Goal: Information Seeking & Learning: Learn about a topic

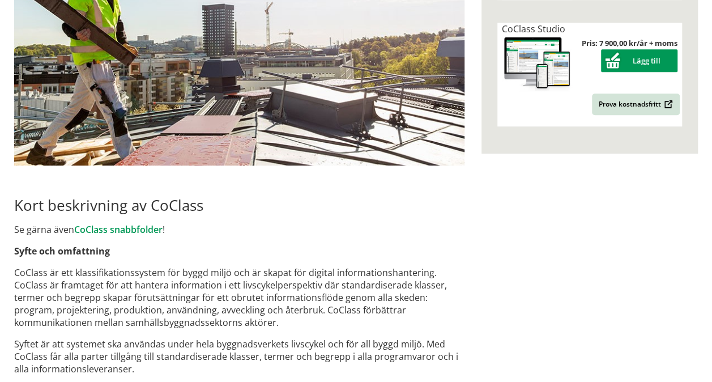
scroll to position [358, 0]
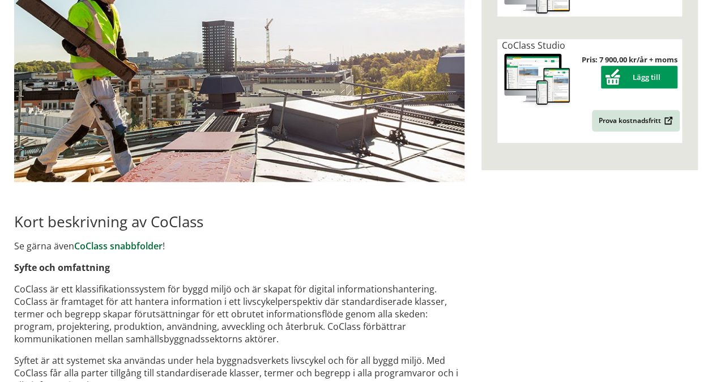
click at [123, 244] on link "CoClass snabbfolder" at bounding box center [118, 246] width 88 height 12
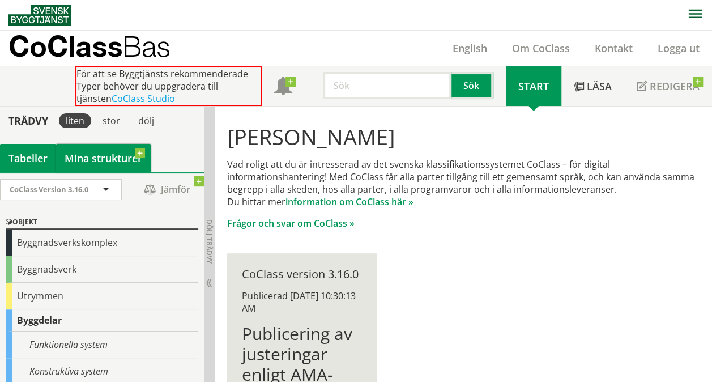
click at [89, 154] on link "Mina strukturer" at bounding box center [103, 158] width 95 height 28
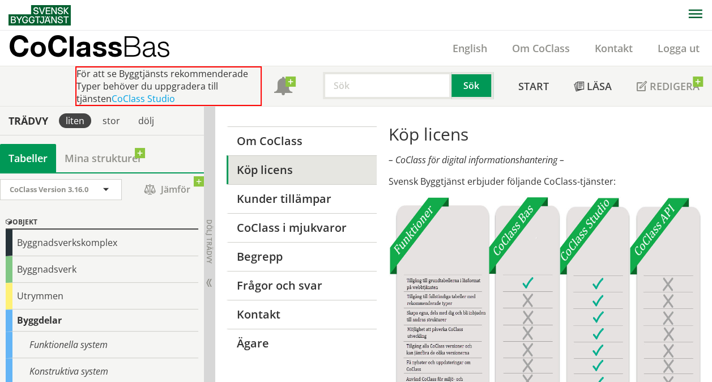
click at [26, 155] on div "Tabeller" at bounding box center [28, 158] width 56 height 28
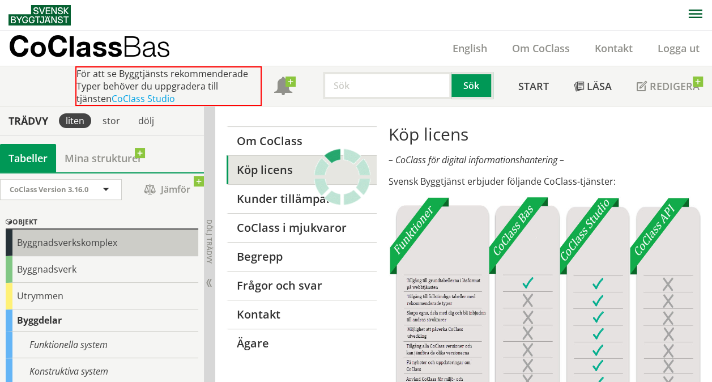
click at [39, 244] on div "Byggnadsverkskomplex" at bounding box center [102, 242] width 193 height 27
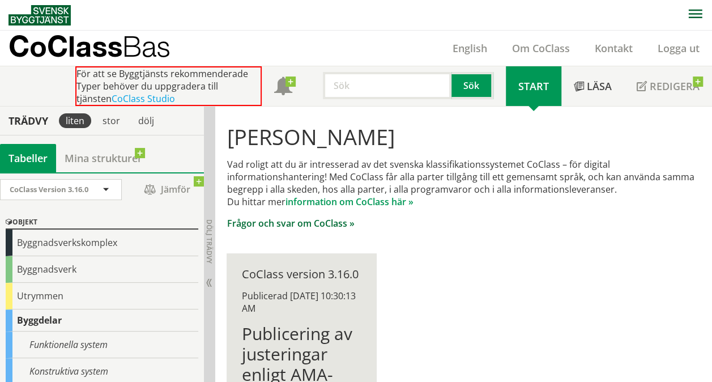
click at [309, 223] on link "Frågor och svar om CoClass »" at bounding box center [290, 223] width 127 height 12
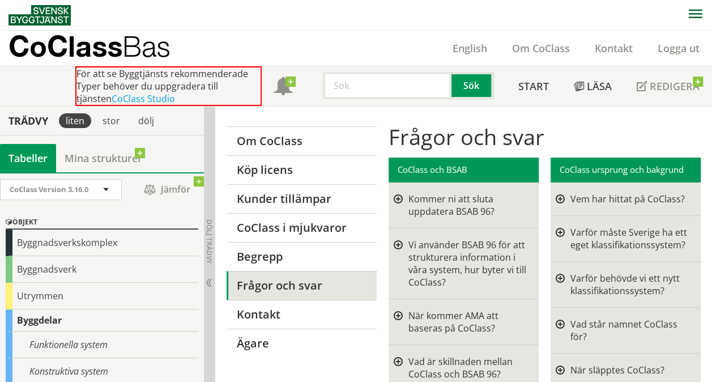
scroll to position [227, 0]
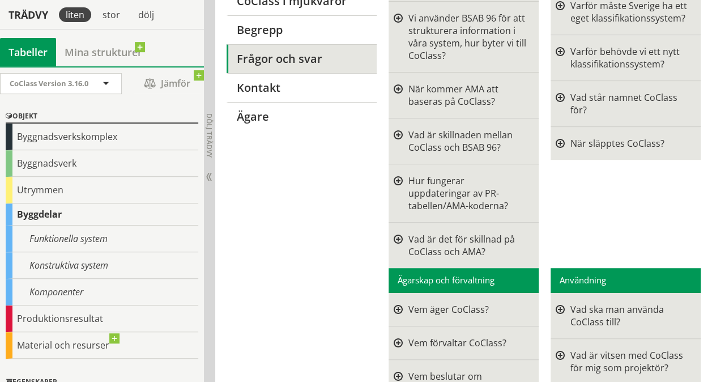
click at [402, 136] on div at bounding box center [398, 141] width 9 height 25
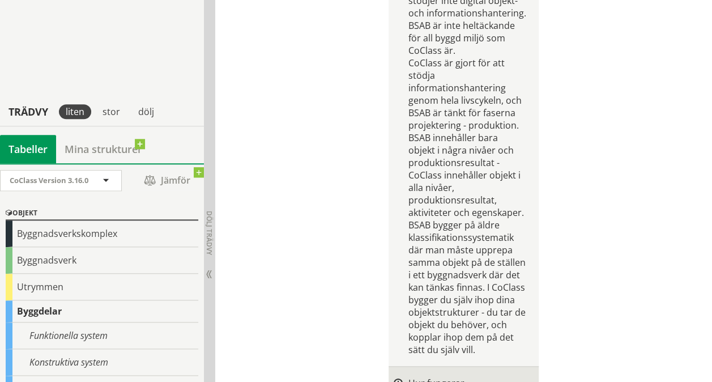
scroll to position [566, 0]
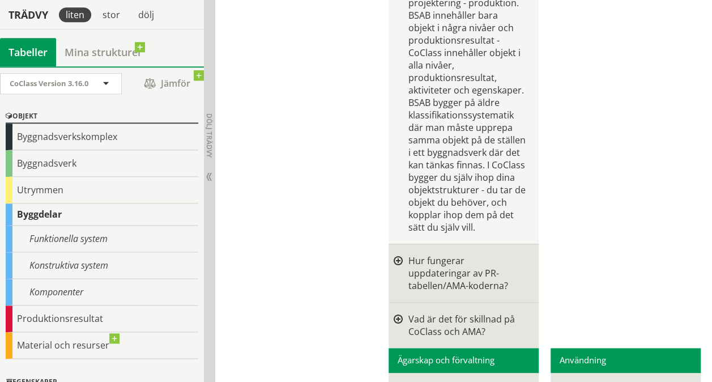
click at [399, 259] on div at bounding box center [398, 272] width 9 height 37
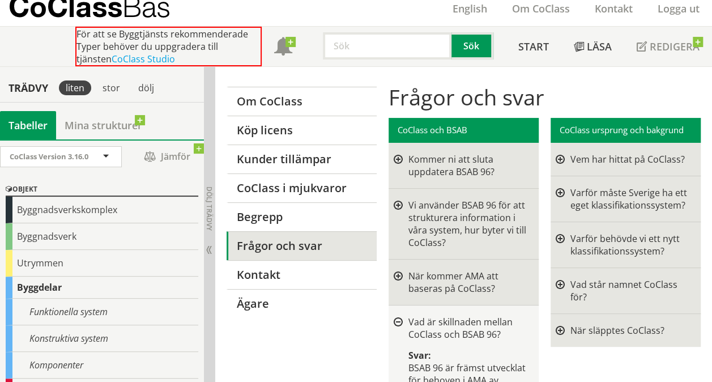
scroll to position [0, 0]
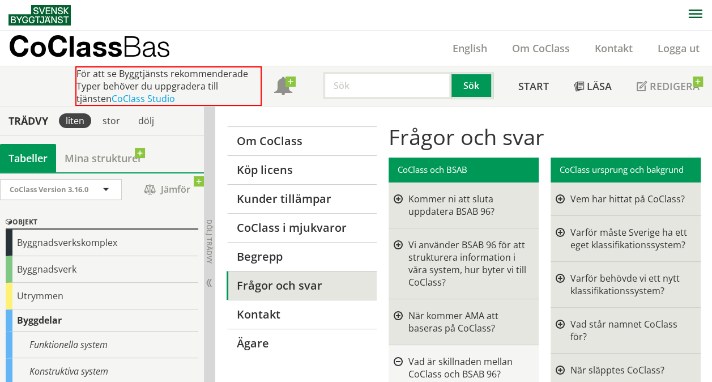
click at [371, 89] on input "text" at bounding box center [387, 85] width 129 height 27
click at [584, 78] on link "Läsa" at bounding box center [592, 86] width 63 height 40
click at [109, 185] on span at bounding box center [106, 190] width 10 height 10
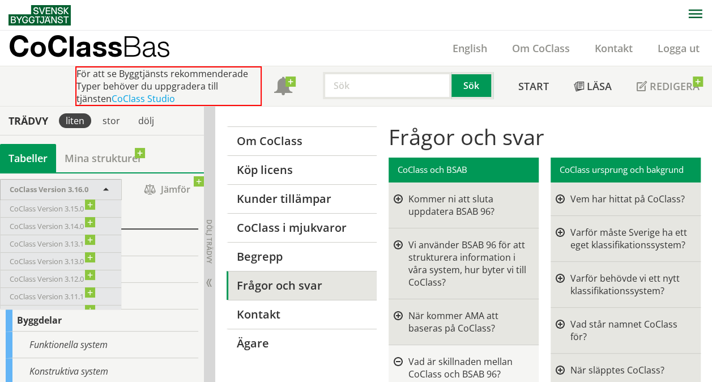
click at [109, 185] on span at bounding box center [106, 190] width 10 height 10
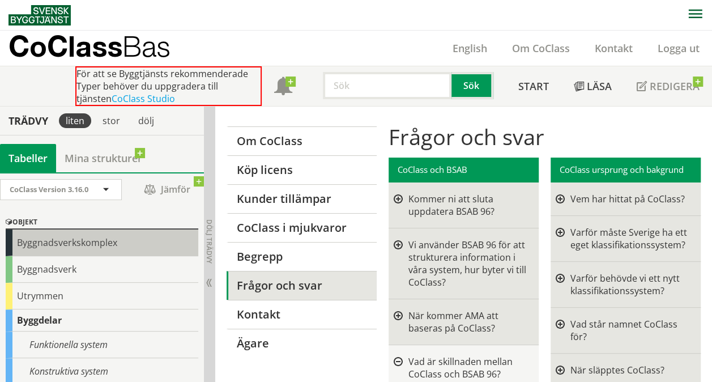
click at [54, 242] on div "Byggnadsverkskomplex" at bounding box center [102, 242] width 193 height 27
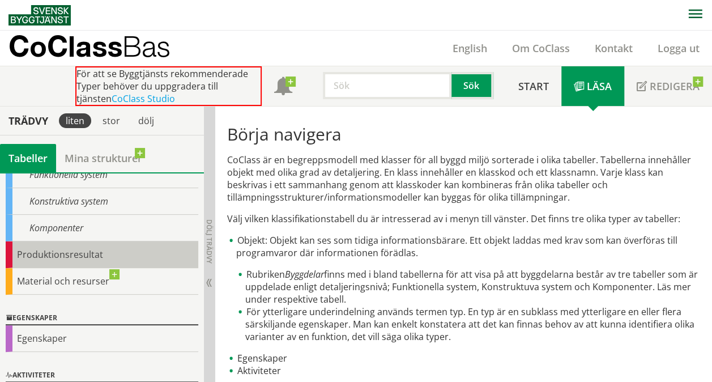
scroll to position [113, 0]
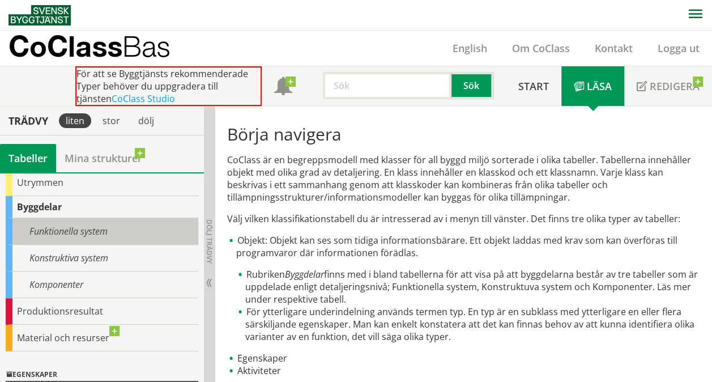
click at [66, 229] on div "Funktionella system" at bounding box center [102, 231] width 193 height 27
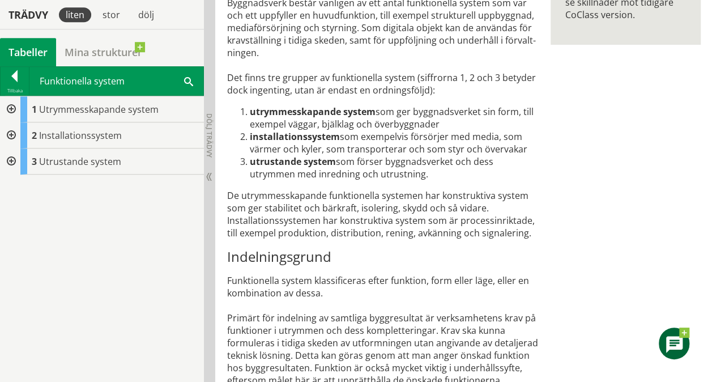
scroll to position [453, 0]
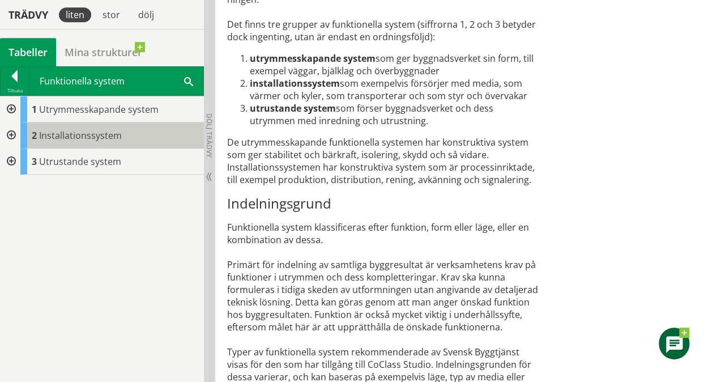
click at [70, 129] on span "Installationssystem" at bounding box center [80, 135] width 83 height 12
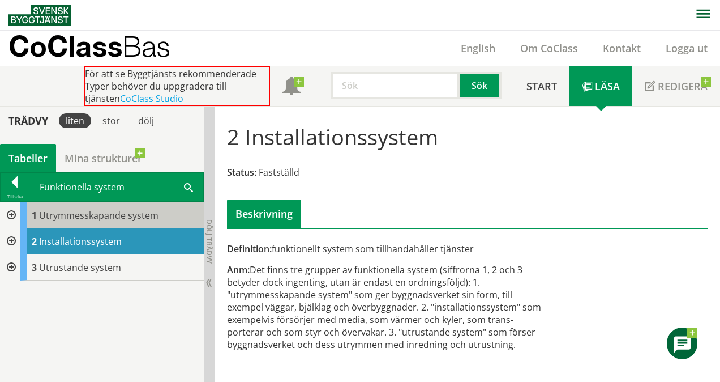
click at [85, 215] on span "Utrymmesskapande system" at bounding box center [99, 215] width 120 height 12
